Goal: Transaction & Acquisition: Purchase product/service

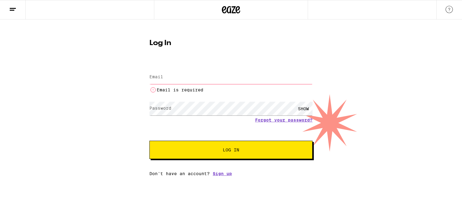
type input "[PERSON_NAME][EMAIL_ADDRESS][PERSON_NAME][DOMAIN_NAME]"
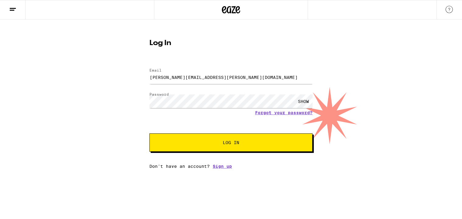
click at [212, 144] on span "Log In" at bounding box center [231, 142] width 114 height 4
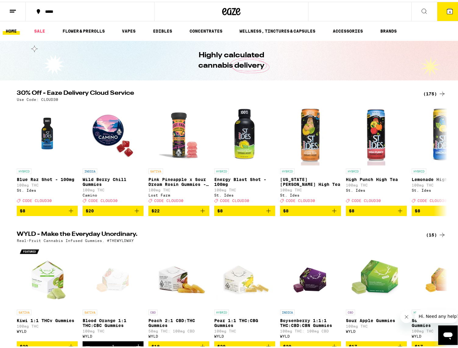
click at [441, 162] on icon at bounding box center [441, 158] width 7 height 7
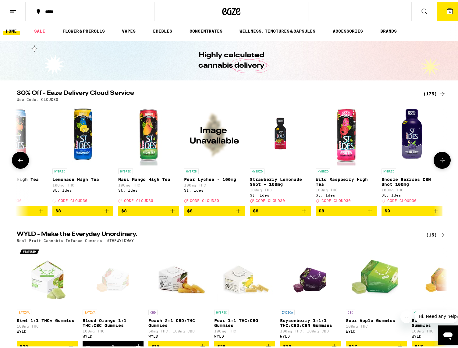
scroll to position [0, 363]
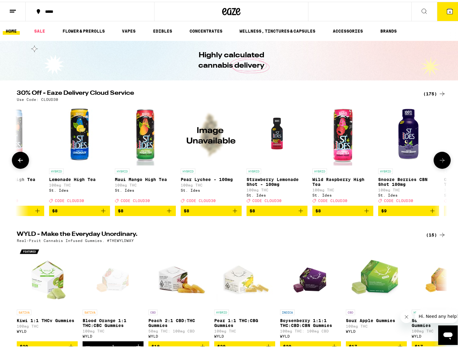
click at [441, 162] on icon at bounding box center [441, 158] width 7 height 7
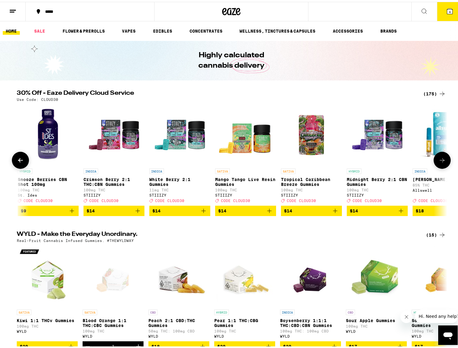
scroll to position [0, 725]
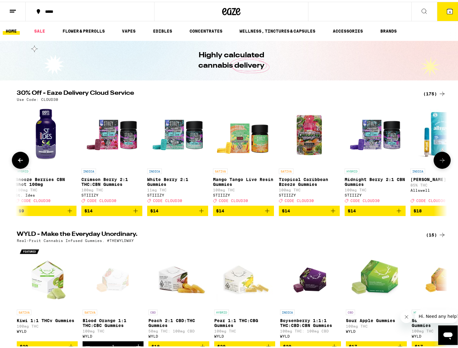
click at [441, 162] on icon at bounding box center [441, 158] width 7 height 7
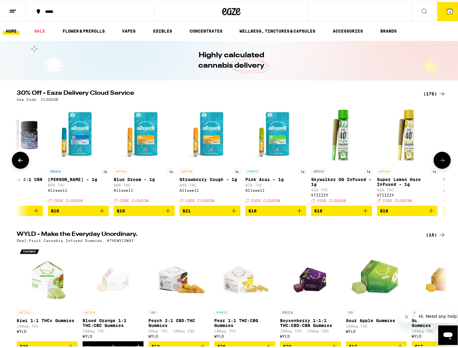
click at [441, 162] on icon at bounding box center [441, 158] width 7 height 7
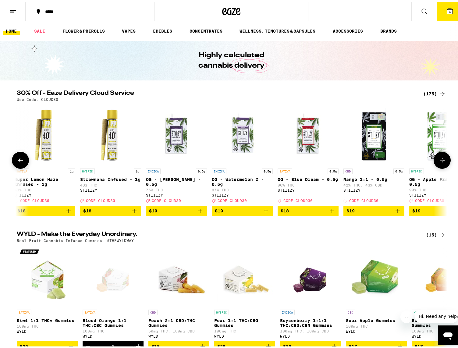
click at [441, 162] on icon at bounding box center [441, 158] width 7 height 7
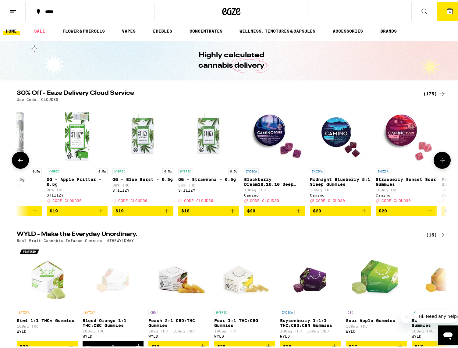
click at [441, 162] on icon at bounding box center [441, 158] width 7 height 7
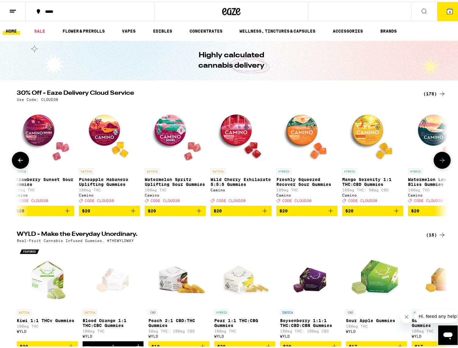
click at [441, 162] on icon at bounding box center [441, 158] width 7 height 7
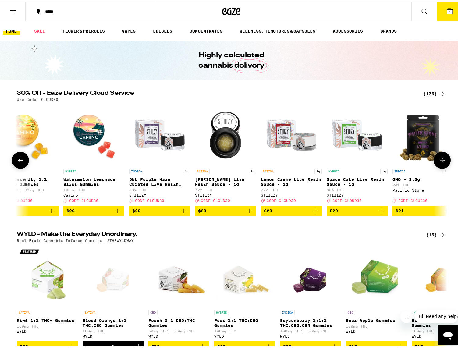
scroll to position [0, 2538]
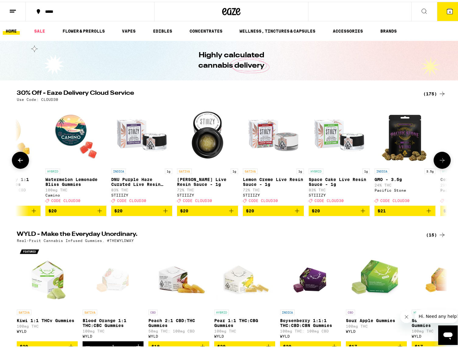
click at [441, 162] on icon at bounding box center [441, 158] width 7 height 7
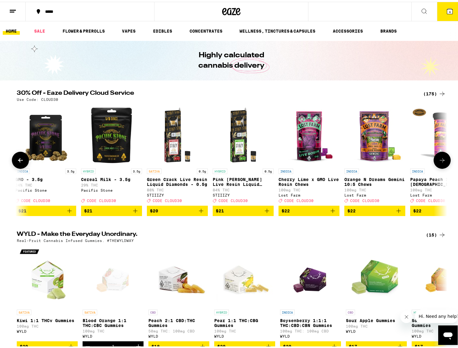
scroll to position [0, 2900]
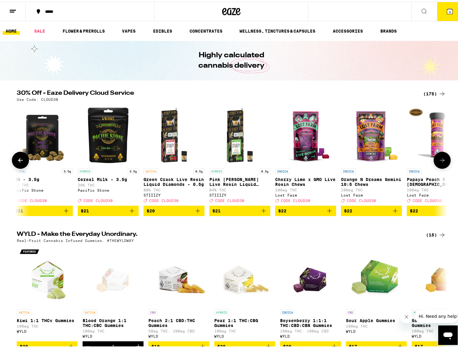
click at [441, 162] on icon at bounding box center [441, 158] width 7 height 7
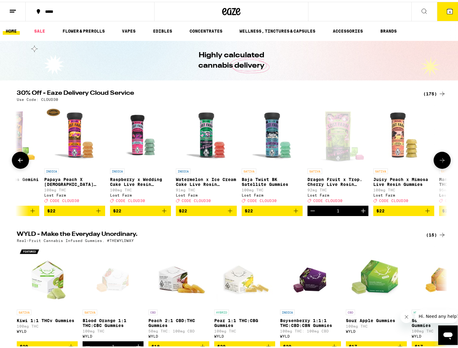
click at [441, 162] on icon at bounding box center [441, 158] width 7 height 7
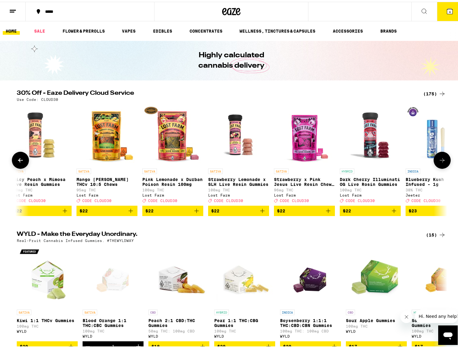
click at [441, 162] on icon at bounding box center [441, 158] width 7 height 7
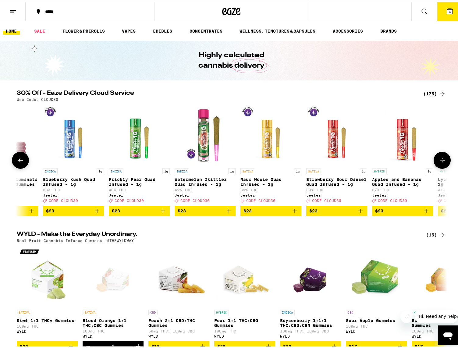
click at [441, 162] on icon at bounding box center [441, 158] width 7 height 7
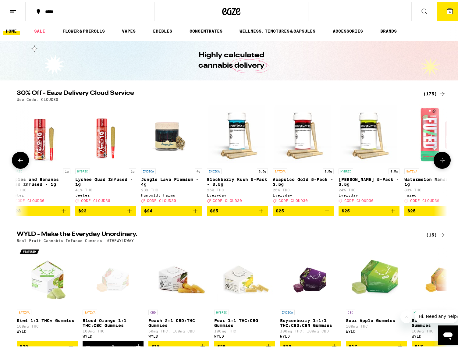
click at [441, 162] on icon at bounding box center [441, 158] width 7 height 7
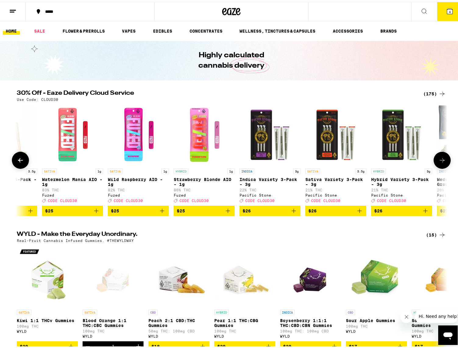
scroll to position [0, 4713]
click at [441, 162] on icon at bounding box center [441, 158] width 7 height 7
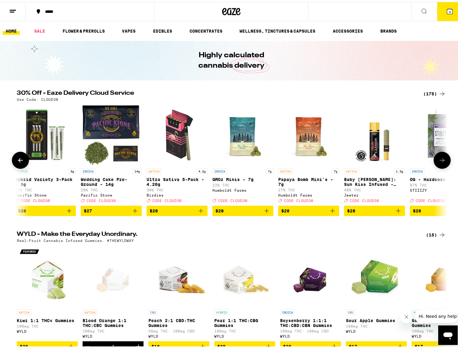
scroll to position [0, 5076]
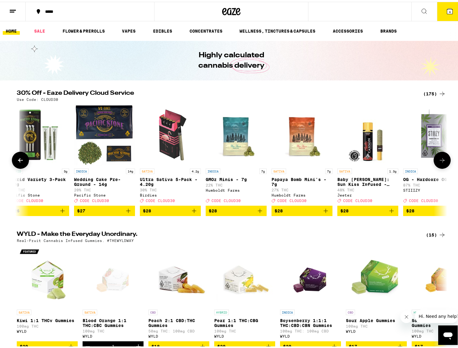
click at [441, 162] on icon at bounding box center [441, 158] width 7 height 7
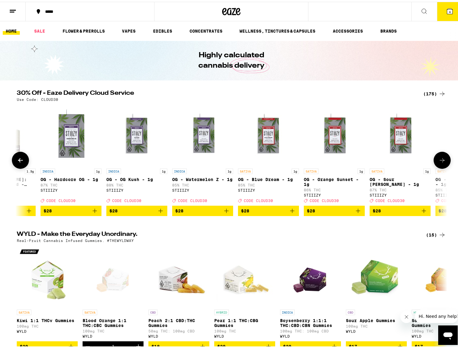
click at [441, 162] on icon at bounding box center [441, 158] width 7 height 7
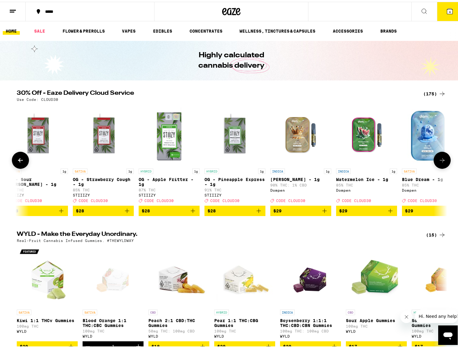
click at [441, 162] on icon at bounding box center [441, 158] width 7 height 7
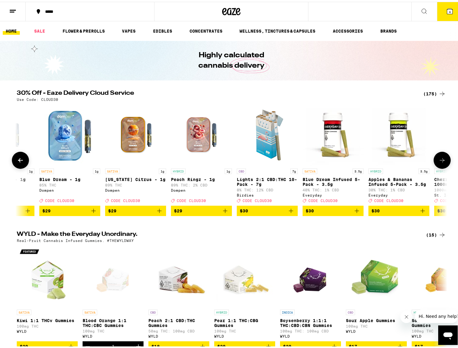
click at [441, 162] on icon at bounding box center [441, 158] width 7 height 7
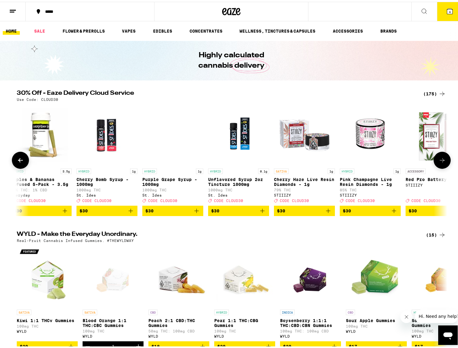
scroll to position [0, 6526]
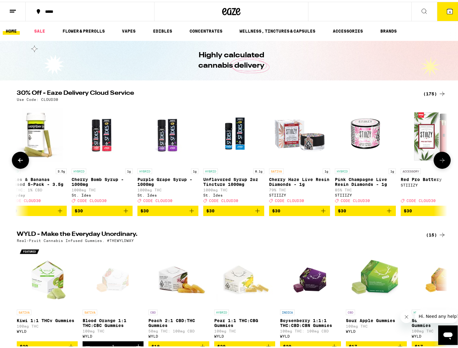
click at [441, 162] on icon at bounding box center [441, 158] width 7 height 7
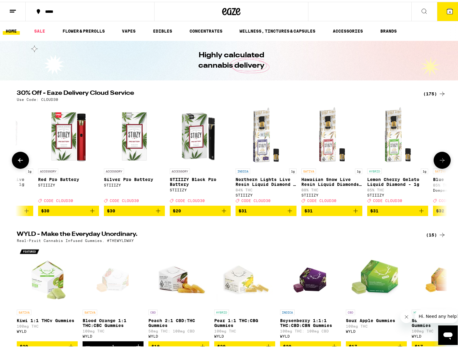
click at [441, 162] on icon at bounding box center [441, 158] width 7 height 7
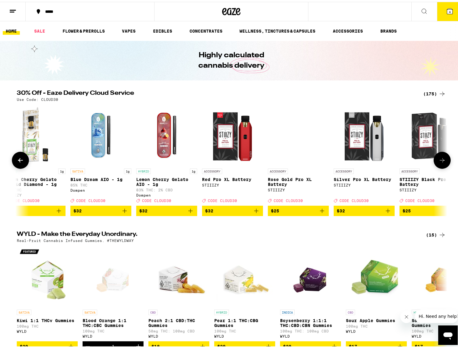
click at [441, 162] on icon at bounding box center [441, 158] width 7 height 7
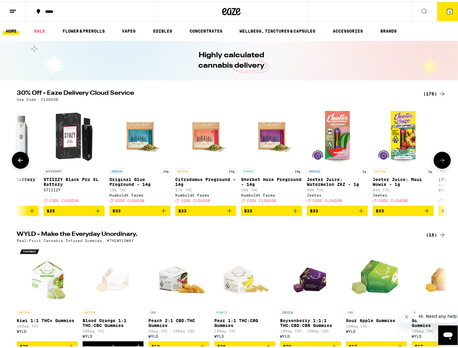
scroll to position [0, 7614]
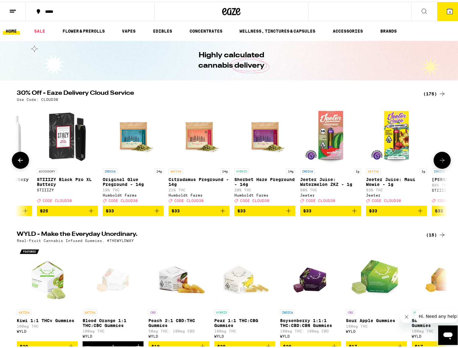
click at [441, 162] on icon at bounding box center [441, 158] width 7 height 7
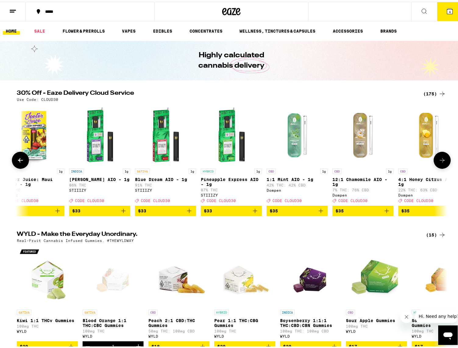
click at [441, 162] on icon at bounding box center [441, 158] width 7 height 7
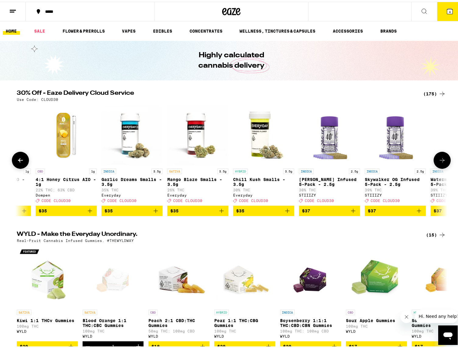
click at [441, 162] on icon at bounding box center [441, 158] width 7 height 7
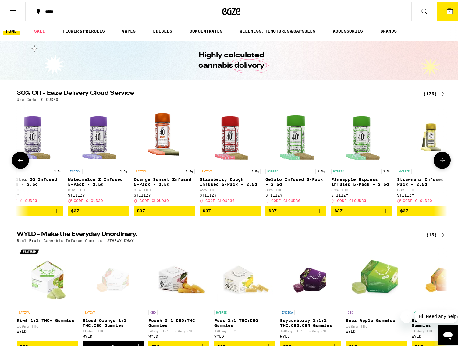
click at [441, 162] on icon at bounding box center [441, 158] width 7 height 7
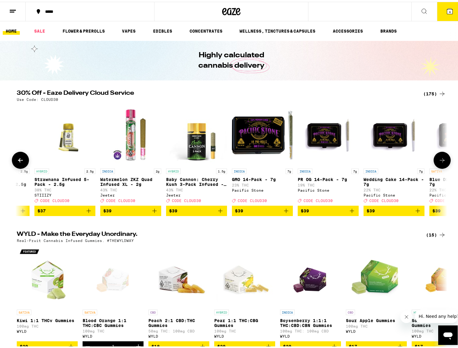
click at [441, 162] on icon at bounding box center [441, 158] width 7 height 7
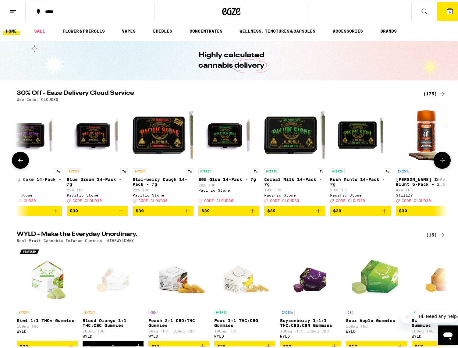
click at [441, 162] on icon at bounding box center [441, 158] width 7 height 7
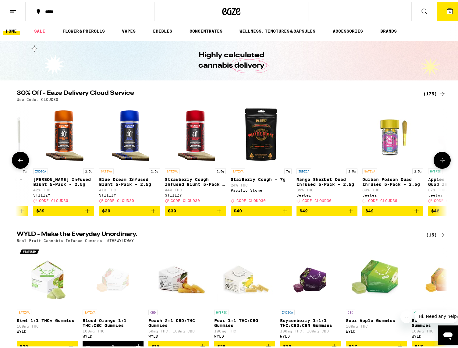
click at [441, 162] on icon at bounding box center [441, 158] width 7 height 7
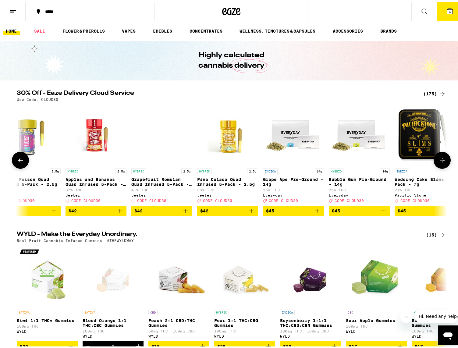
click at [441, 162] on icon at bounding box center [441, 158] width 7 height 7
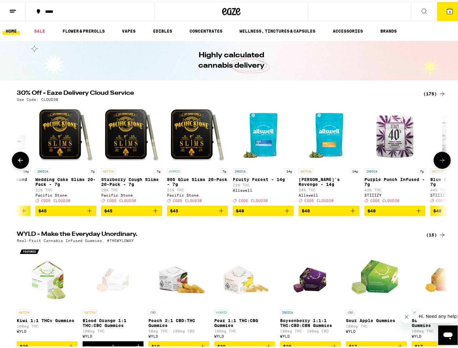
scroll to position [0, 10514]
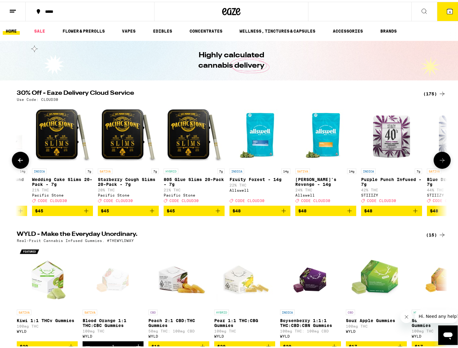
click at [441, 162] on icon at bounding box center [441, 158] width 7 height 7
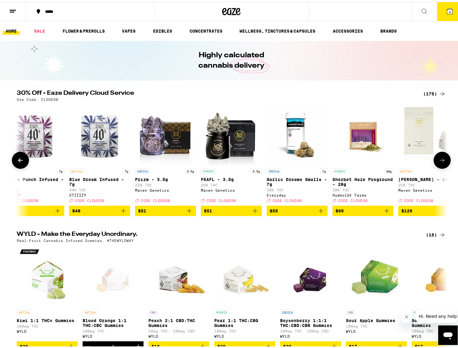
scroll to position [0, 10877]
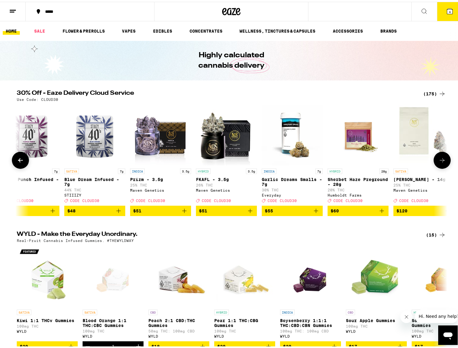
click at [441, 162] on icon at bounding box center [441, 158] width 7 height 7
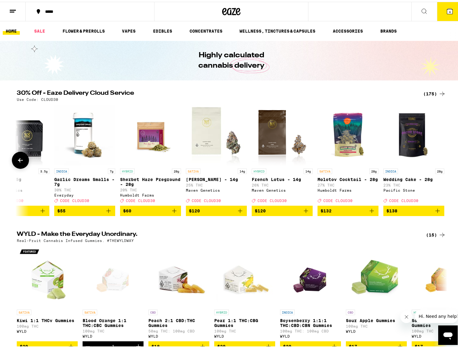
scroll to position [0, 11087]
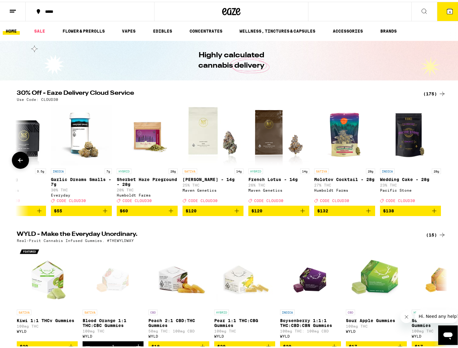
click at [441, 162] on div at bounding box center [442, 158] width 17 height 17
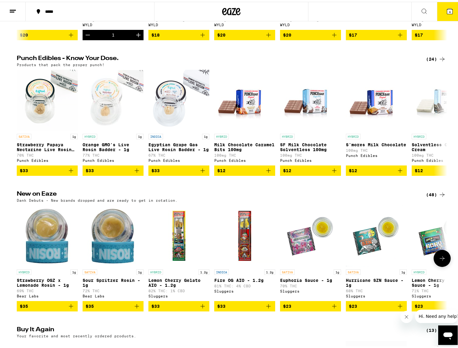
scroll to position [366, 0]
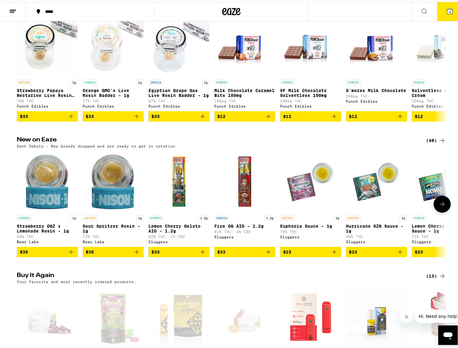
click at [440, 204] on icon at bounding box center [442, 202] width 5 height 4
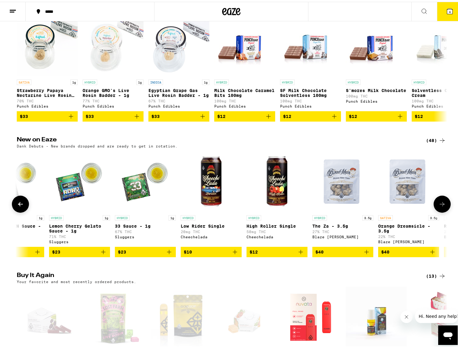
click at [440, 204] on icon at bounding box center [442, 202] width 5 height 4
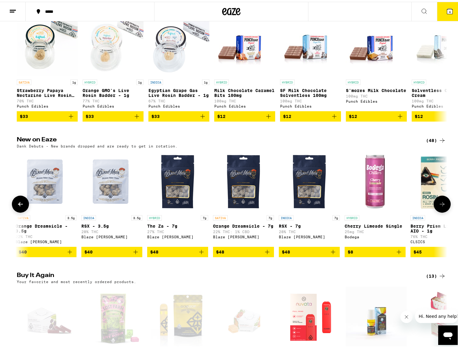
click at [440, 204] on icon at bounding box center [442, 202] width 5 height 4
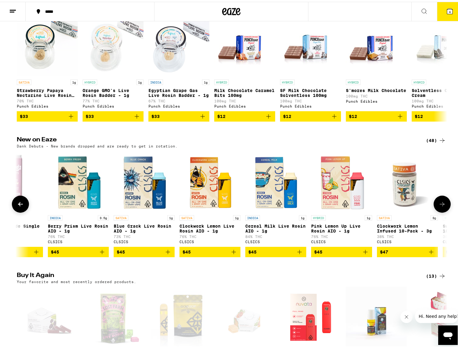
click at [17, 206] on icon at bounding box center [20, 202] width 7 height 7
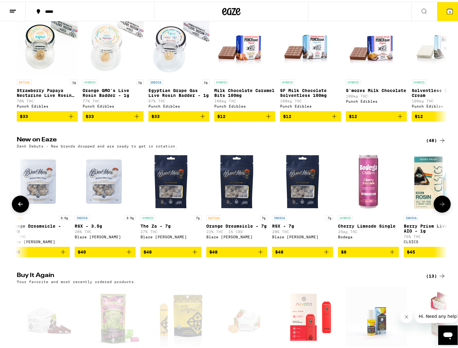
scroll to position [0, 725]
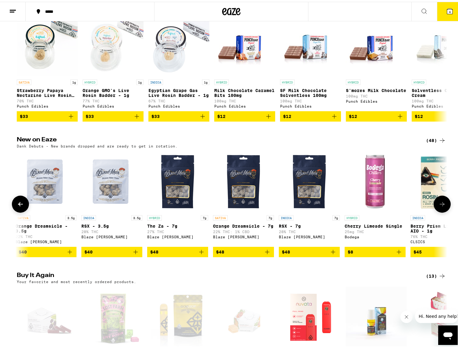
click at [436, 211] on button at bounding box center [442, 202] width 17 height 17
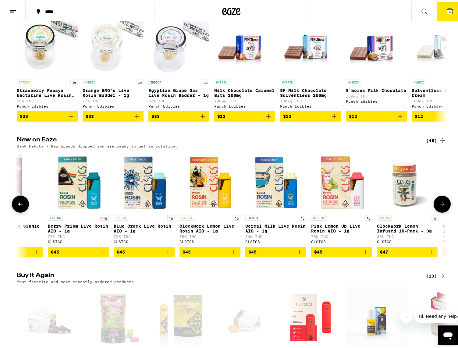
click at [436, 211] on button at bounding box center [442, 202] width 17 height 17
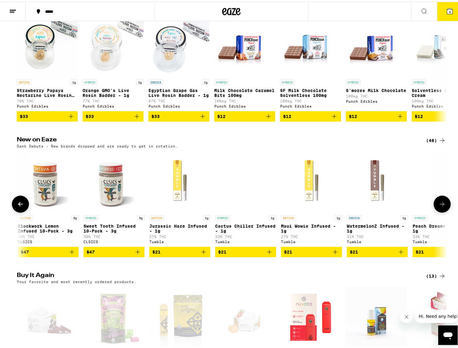
scroll to position [0, 1450]
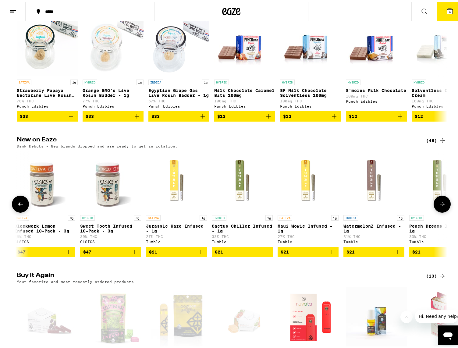
click at [436, 211] on button at bounding box center [442, 202] width 17 height 17
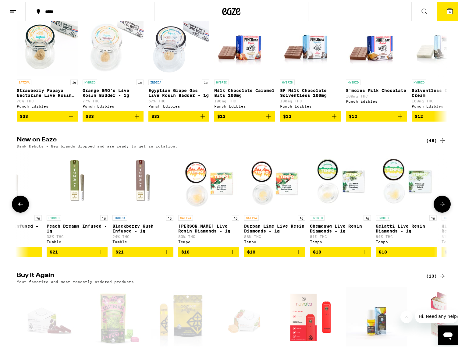
click at [436, 211] on button at bounding box center [442, 202] width 17 height 17
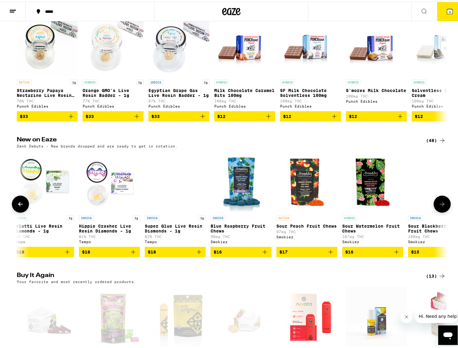
click at [436, 211] on button at bounding box center [442, 202] width 17 height 17
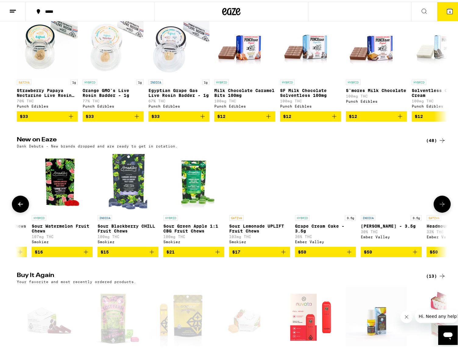
click at [436, 211] on button at bounding box center [442, 202] width 17 height 17
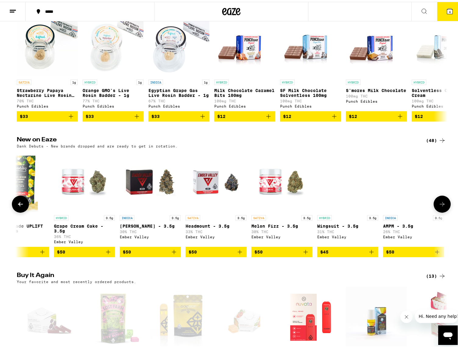
scroll to position [0, 2730]
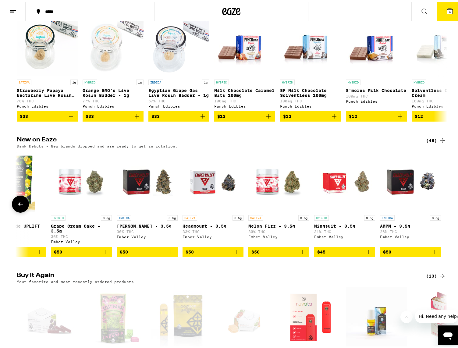
click at [436, 211] on div at bounding box center [442, 202] width 17 height 17
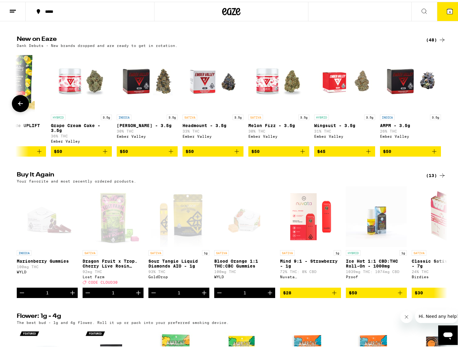
scroll to position [518, 0]
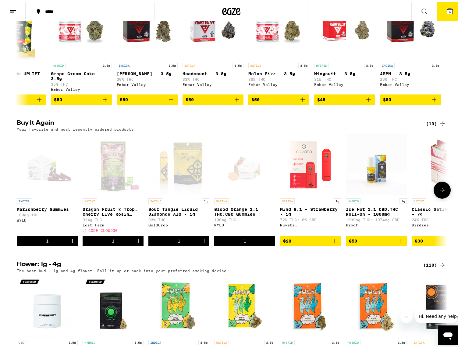
click at [440, 190] on icon at bounding box center [442, 188] width 5 height 4
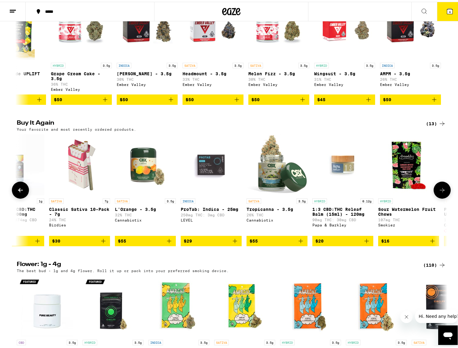
click at [440, 190] on icon at bounding box center [442, 188] width 5 height 4
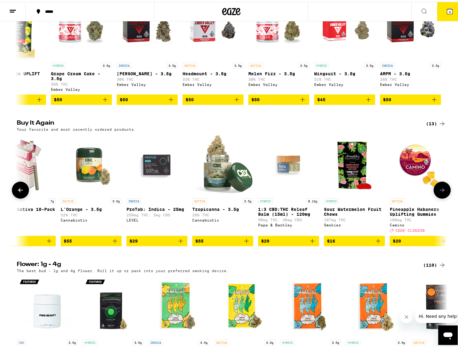
scroll to position [0, 427]
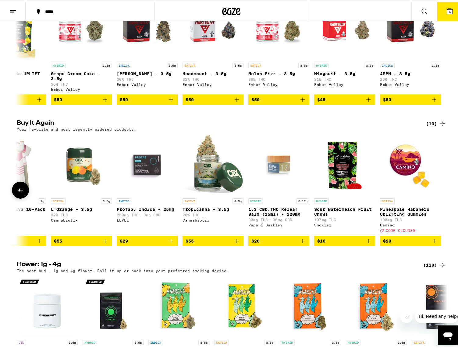
click at [438, 197] on div at bounding box center [442, 188] width 17 height 17
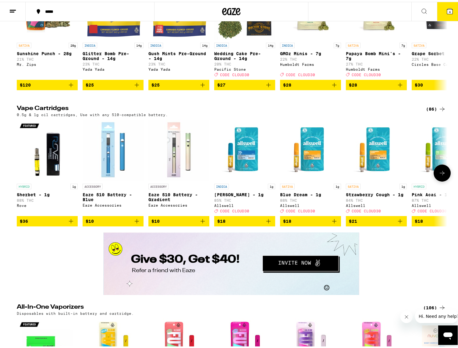
scroll to position [914, 0]
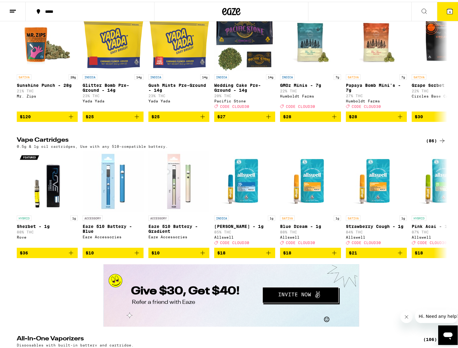
click at [431, 143] on div "(86)" at bounding box center [436, 138] width 20 height 7
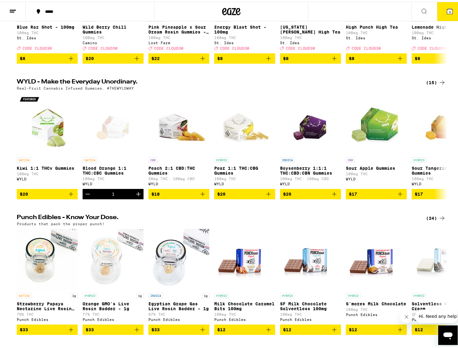
scroll to position [1127, 0]
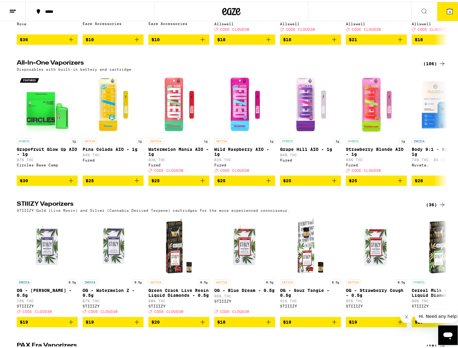
click at [424, 66] on div "(106)" at bounding box center [434, 61] width 23 height 7
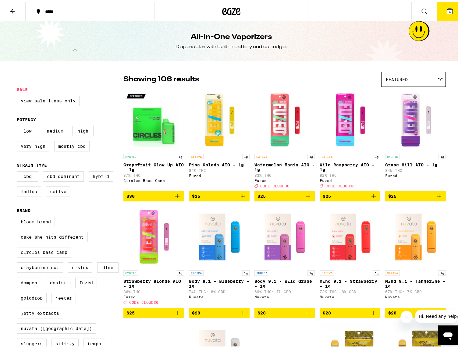
click at [431, 77] on div "Featured" at bounding box center [413, 77] width 64 height 14
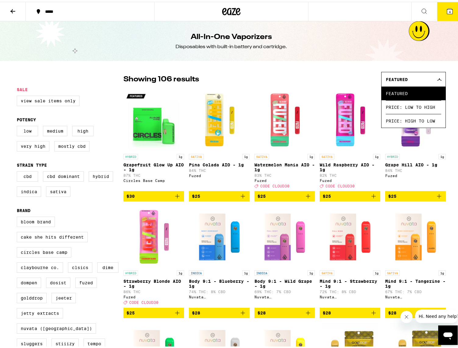
click at [413, 112] on span "Price: Low to High" at bounding box center [413, 105] width 55 height 14
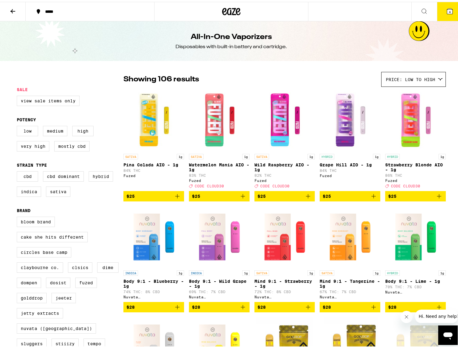
click at [304, 75] on div "Showing 106 results Price: Low to High Featured Price: Low to High Price: High …" at bounding box center [284, 77] width 322 height 15
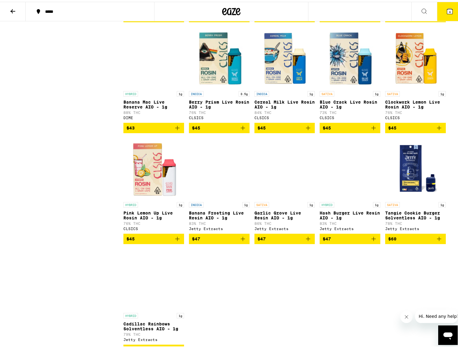
scroll to position [2346, 0]
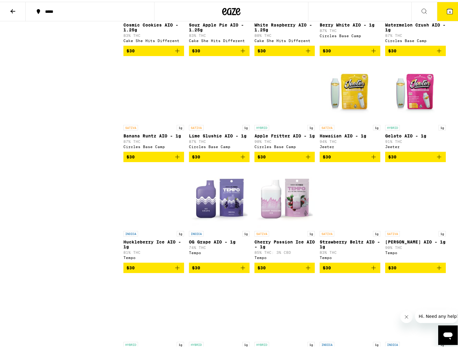
scroll to position [0, 0]
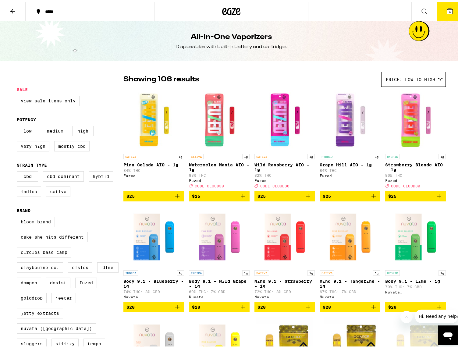
click at [53, 195] on label "Sativa" at bounding box center [58, 190] width 24 height 10
click at [18, 171] on input "Sativa" at bounding box center [18, 170] width 0 height 0
checkbox input "true"
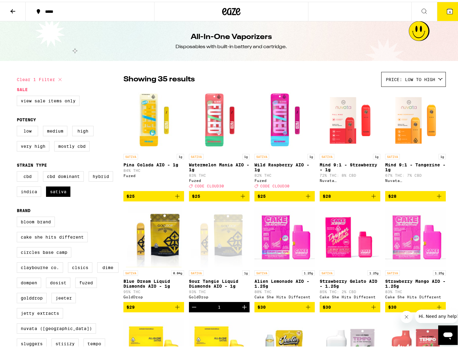
click at [53, 9] on div "*****" at bounding box center [93, 10] width 102 height 4
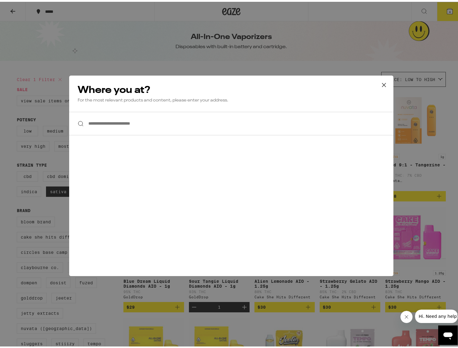
click at [119, 128] on input "**********" at bounding box center [231, 121] width 324 height 23
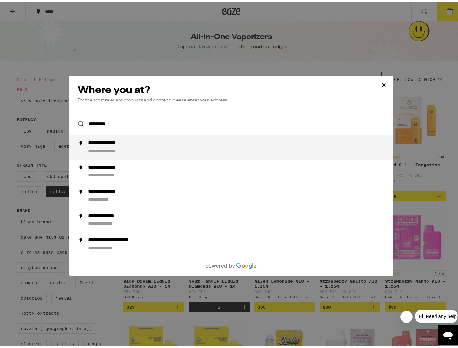
click at [121, 145] on div "**********" at bounding box center [111, 141] width 47 height 6
type input "**********"
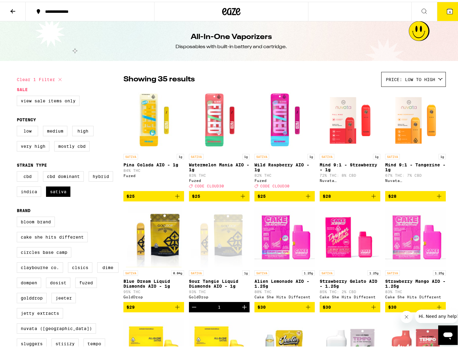
click at [451, 8] on button "4" at bounding box center [450, 9] width 26 height 19
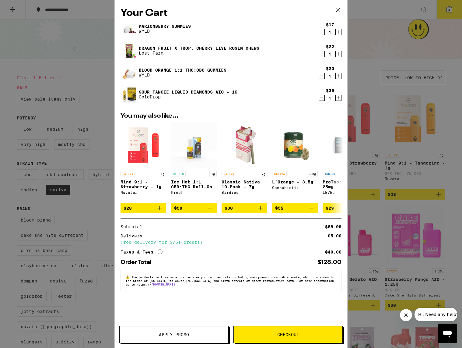
click at [322, 33] on icon "Decrement" at bounding box center [321, 31] width 5 height 7
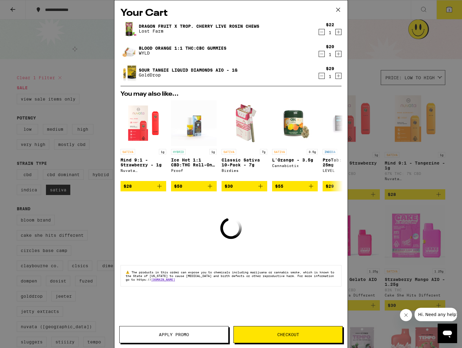
click at [322, 34] on icon "Decrement" at bounding box center [321, 31] width 5 height 7
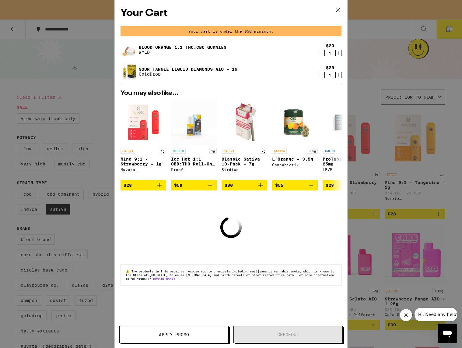
click at [322, 50] on icon "Decrement" at bounding box center [321, 52] width 5 height 7
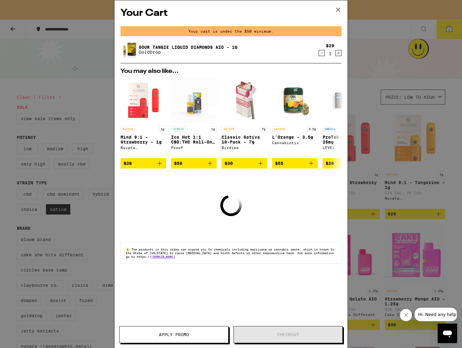
click at [322, 56] on icon "Decrement" at bounding box center [321, 52] width 5 height 7
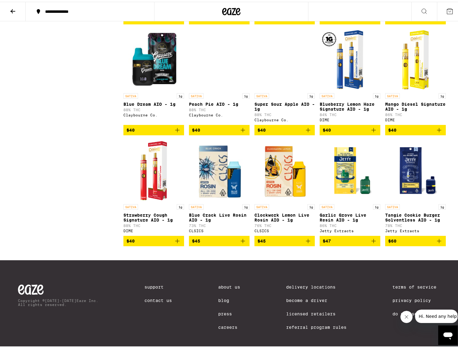
scroll to position [594, 0]
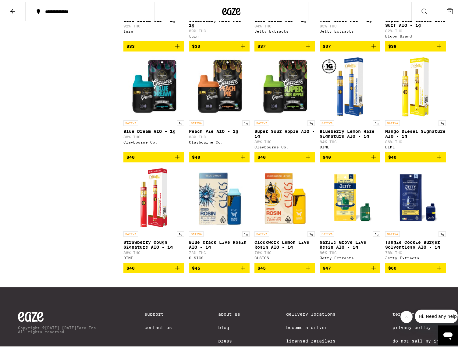
click at [423, 159] on span "$40" at bounding box center [415, 155] width 55 height 7
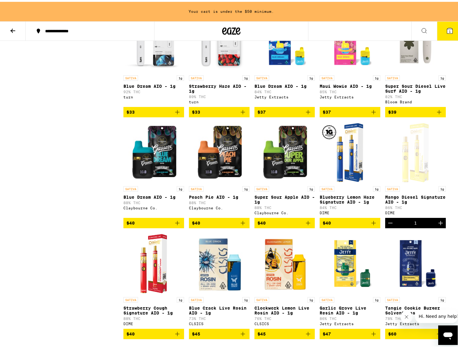
scroll to position [548, 0]
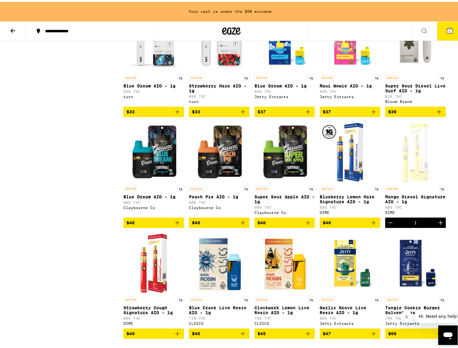
click at [139, 219] on span "$40" at bounding box center [153, 220] width 55 height 7
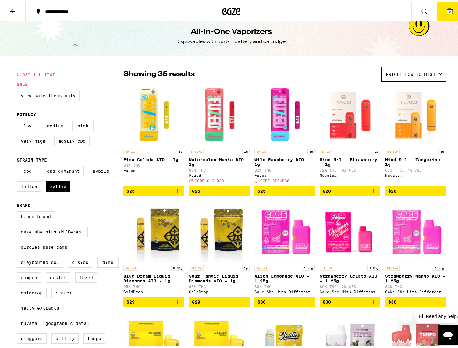
scroll to position [0, 0]
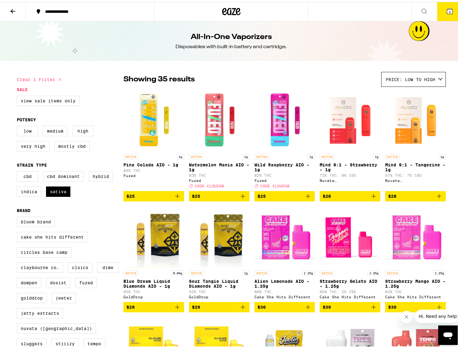
click at [97, 160] on form "Sale View Sale Items Only Potency Low Medium High Very High Mostly CBD Strain T…" at bounding box center [70, 226] width 107 height 282
click at [11, 7] on icon at bounding box center [12, 9] width 7 height 7
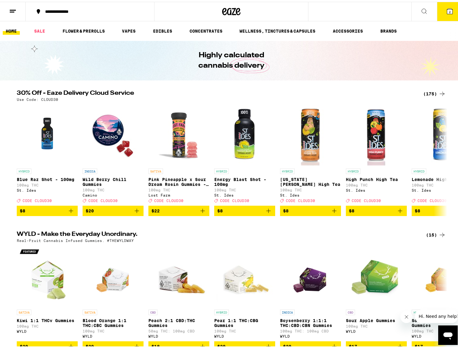
click at [288, 29] on link "WELLNESS, TINCTURES & CAPSULES" at bounding box center [277, 29] width 82 height 7
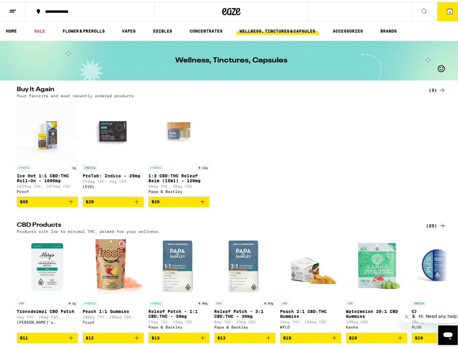
click at [165, 26] on link "EDIBLES" at bounding box center [162, 29] width 25 height 7
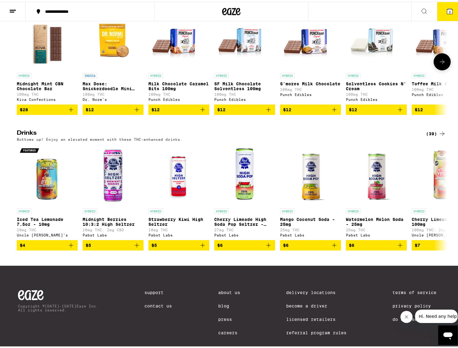
scroll to position [255, 0]
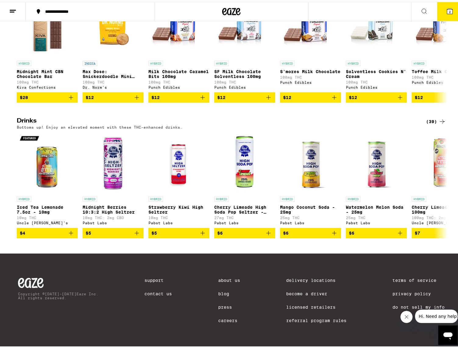
click at [426, 116] on div "(39)" at bounding box center [436, 119] width 20 height 7
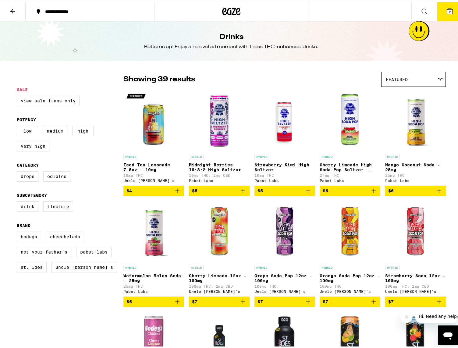
click at [239, 193] on icon "Add to bag" at bounding box center [242, 188] width 7 height 7
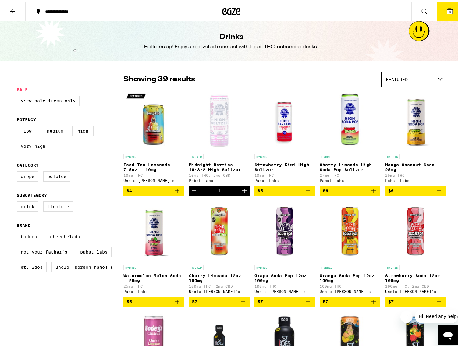
click at [305, 192] on icon "Add to bag" at bounding box center [307, 188] width 7 height 7
click at [176, 193] on icon "Add to bag" at bounding box center [177, 188] width 7 height 7
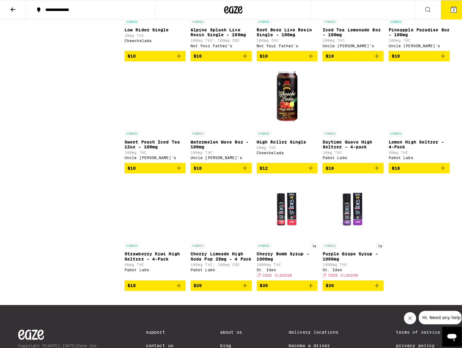
scroll to position [788, 0]
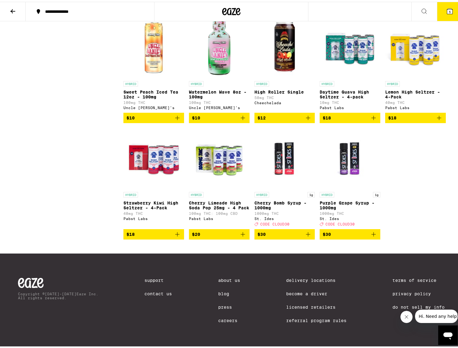
click at [439, 9] on button "5" at bounding box center [450, 9] width 26 height 19
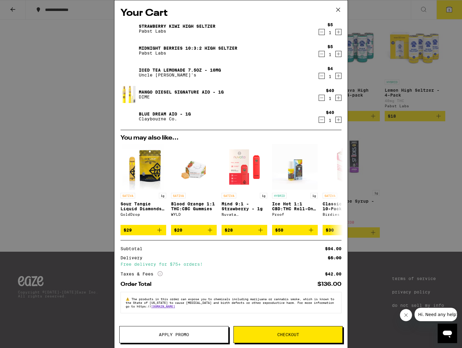
click at [278, 219] on button "Checkout" at bounding box center [288, 334] width 109 height 17
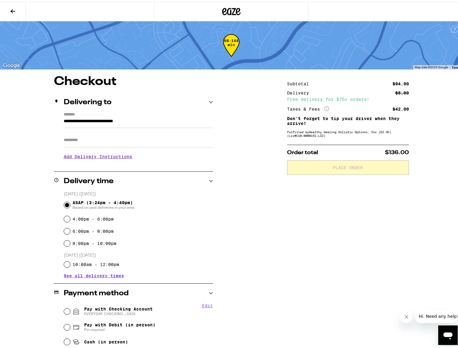
click at [209, 206] on div "ASAP (3:24pm - 4:40pm) Based on past deliveries in your area" at bounding box center [138, 203] width 149 height 16
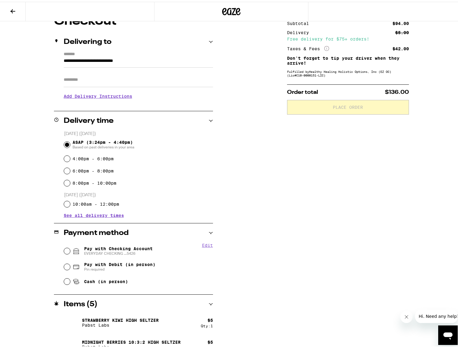
scroll to position [61, 0]
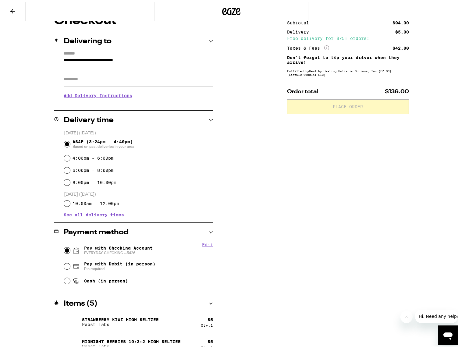
click at [67, 219] on input "Pay with Checking Account EVERYDAY CHECKING ...5426" at bounding box center [67, 249] width 6 height 6
radio input "true"
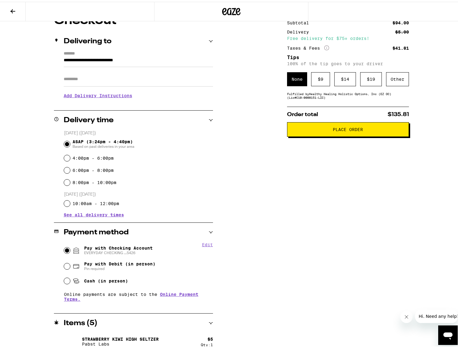
click at [388, 80] on div "Other" at bounding box center [397, 77] width 23 height 14
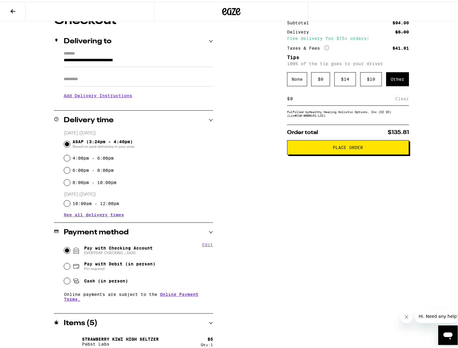
click at [346, 102] on div "$ Clear" at bounding box center [348, 97] width 122 height 14
click at [346, 99] on input at bounding box center [342, 96] width 105 height 5
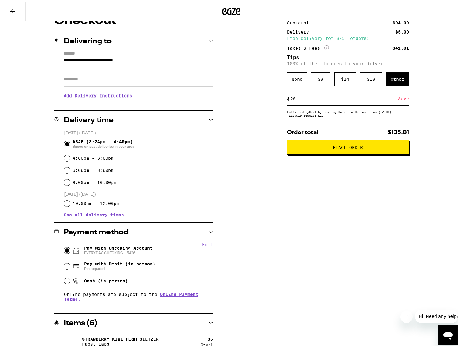
type input "26"
click at [405, 94] on div "Save" at bounding box center [403, 96] width 11 height 13
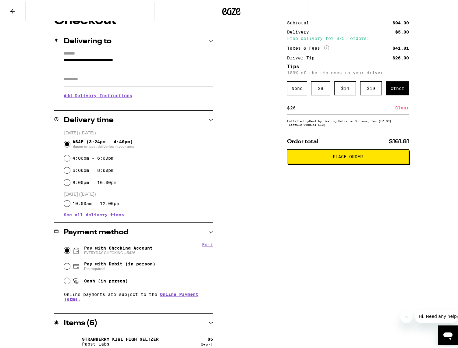
click at [443, 187] on div "**********" at bounding box center [231, 227] width 439 height 428
click at [292, 86] on div "None" at bounding box center [297, 87] width 20 height 14
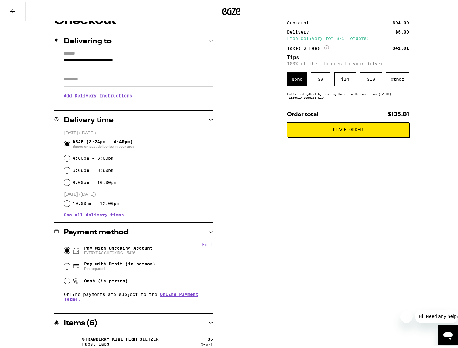
click at [398, 75] on div "Other" at bounding box center [397, 77] width 23 height 14
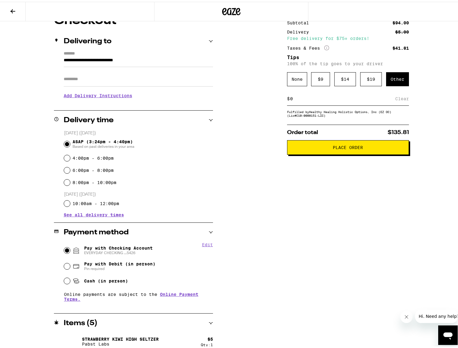
click at [315, 100] on input at bounding box center [342, 96] width 105 height 5
type input "26"
click at [328, 219] on div "Subtotal $94.00 Delivery $5.00 Free delivery for $75+ orders! Taxes & Fees More…" at bounding box center [348, 227] width 122 height 428
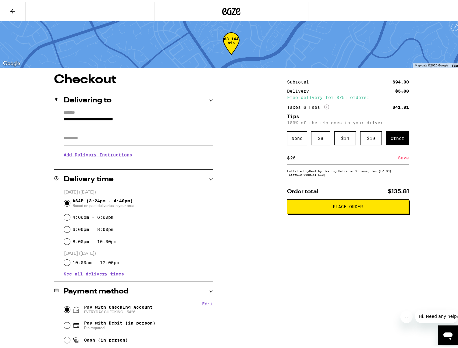
scroll to position [0, 0]
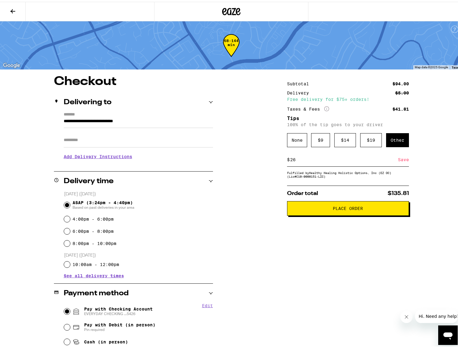
click at [331, 212] on button "Place Order" at bounding box center [348, 206] width 122 height 15
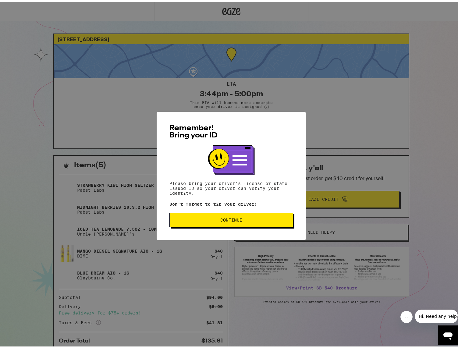
click at [237, 218] on span "Continue" at bounding box center [231, 218] width 22 height 4
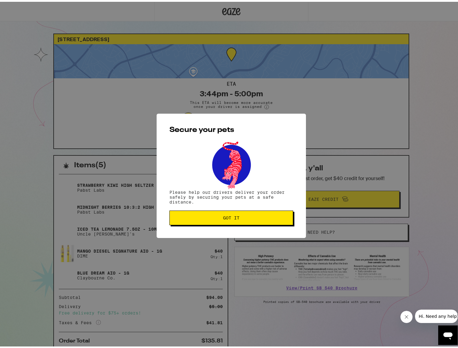
click at [242, 215] on span "Got it" at bounding box center [231, 216] width 113 height 4
